Goal: Task Accomplishment & Management: Manage account settings

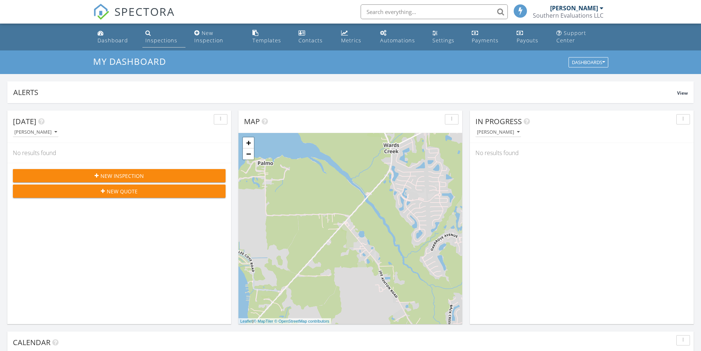
scroll to position [4, 4]
click at [168, 42] on div "Inspections" at bounding box center [161, 40] width 32 height 7
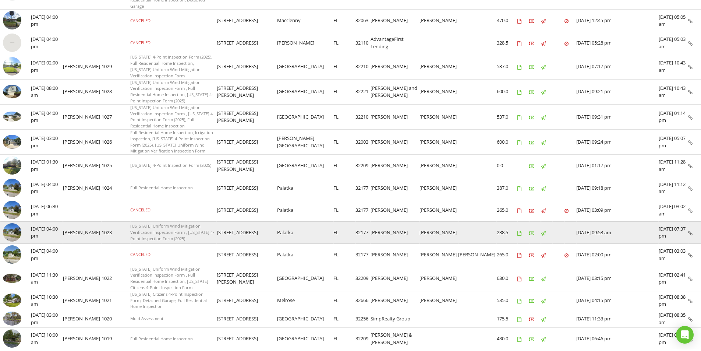
scroll to position [258, 0]
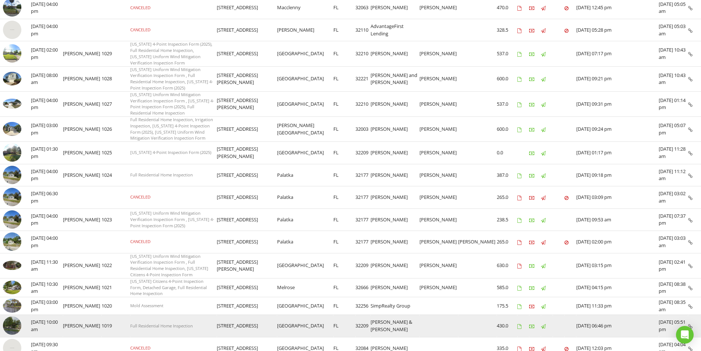
click at [14, 316] on img at bounding box center [12, 325] width 18 height 18
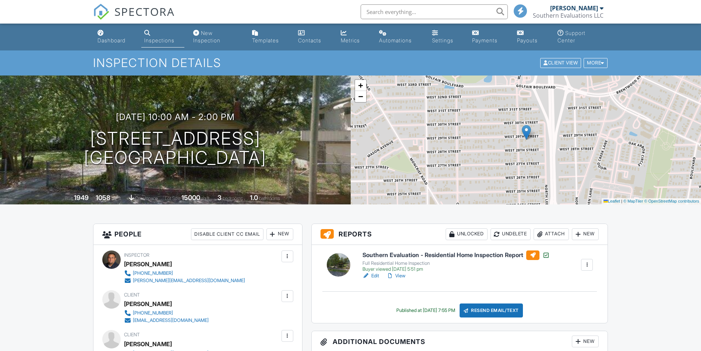
click at [474, 254] on h6 "Southern Evaluation - Residential Home Inspection Report" at bounding box center [456, 255] width 187 height 10
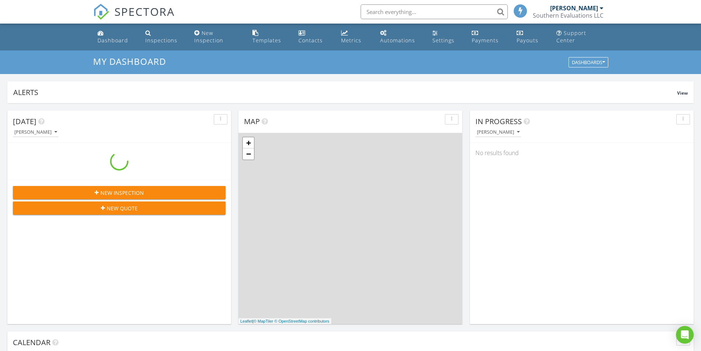
scroll to position [681, 713]
